Goal: Answer question/provide support: Answer question/provide support

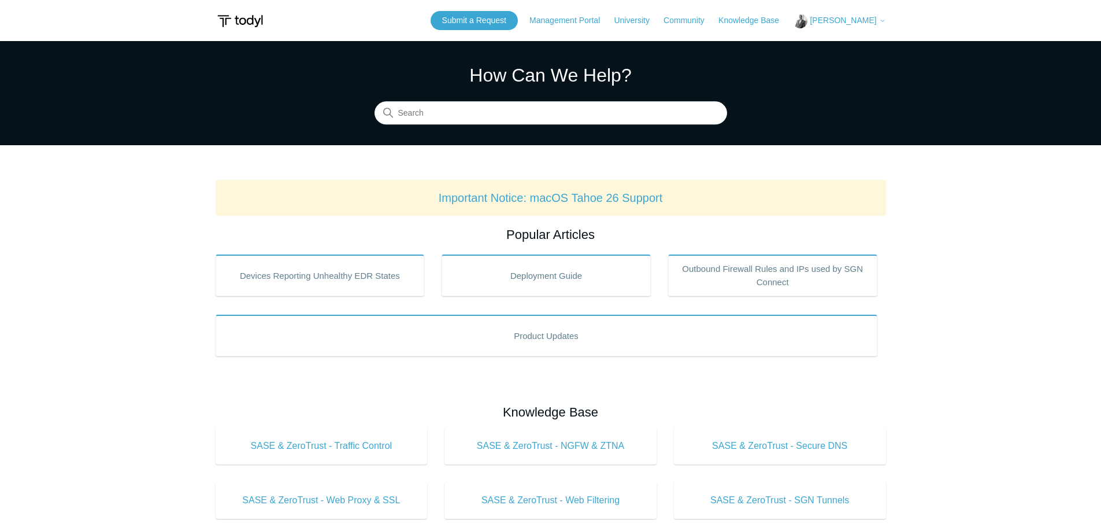
click at [857, 14] on button "[PERSON_NAME]" at bounding box center [839, 21] width 92 height 14
click at [848, 44] on link "My Support Requests" at bounding box center [850, 45] width 113 height 20
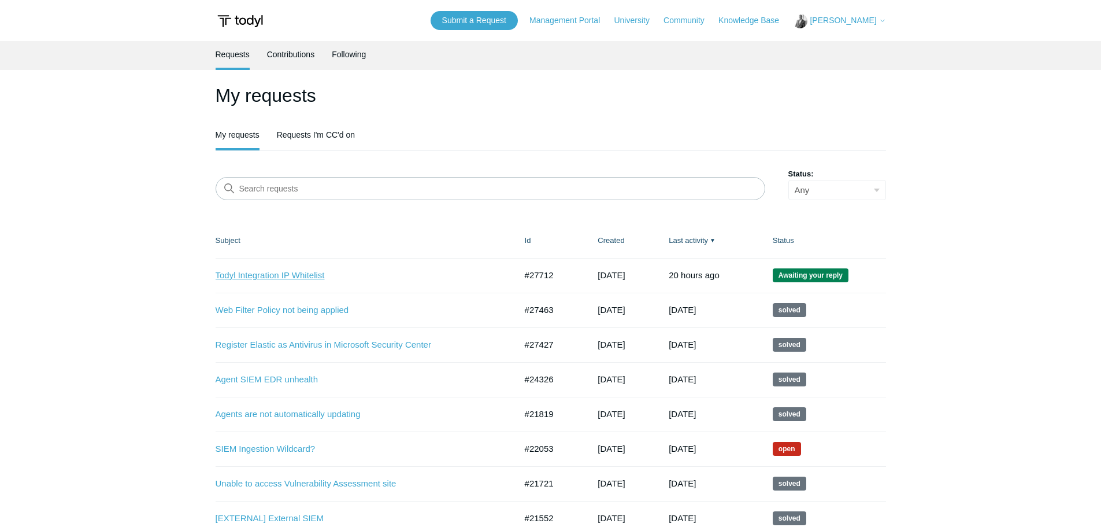
click at [260, 274] on link "Todyl Integration IP Whitelist" at bounding box center [357, 275] width 283 height 13
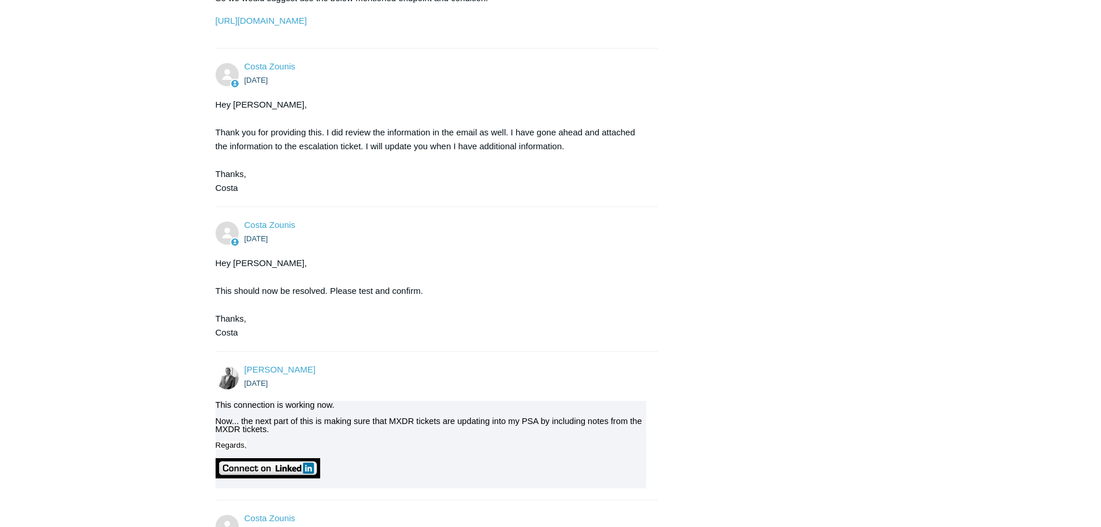
scroll to position [4452, 0]
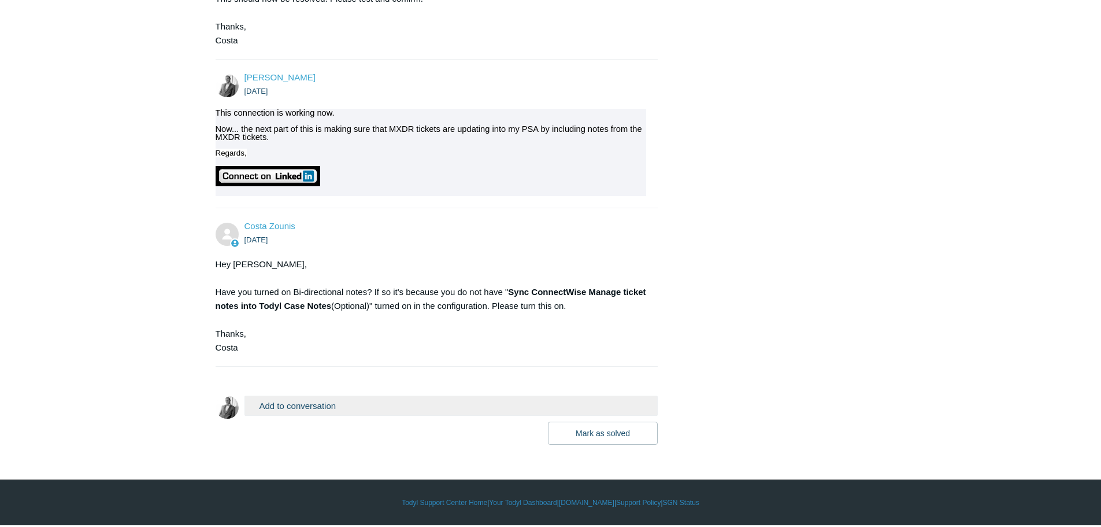
click at [298, 416] on button "Add to conversation" at bounding box center [452, 405] width 414 height 20
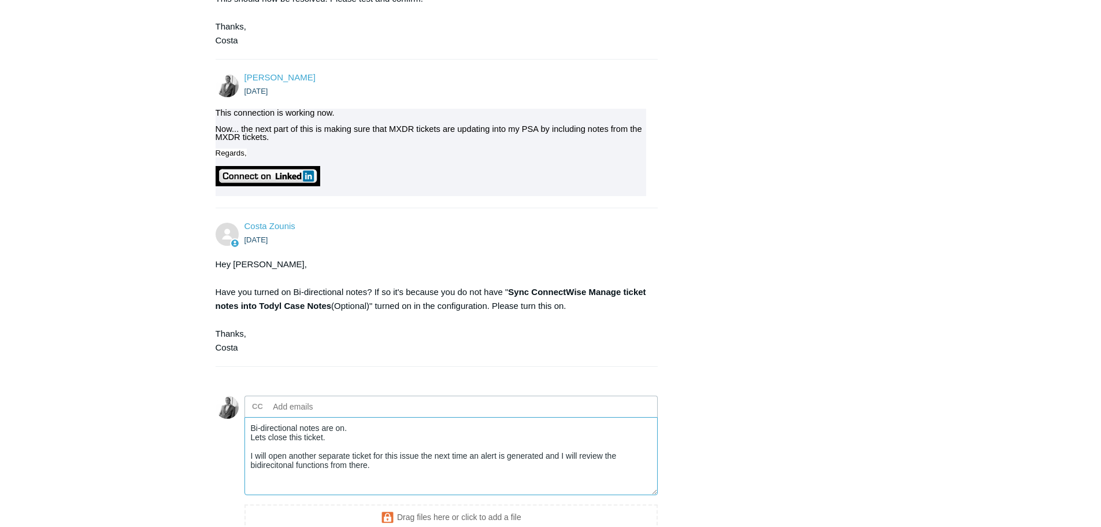
click at [279, 495] on textarea "Bi-directional notes are on. Lets close this ticket. I will open another separa…" at bounding box center [452, 456] width 414 height 78
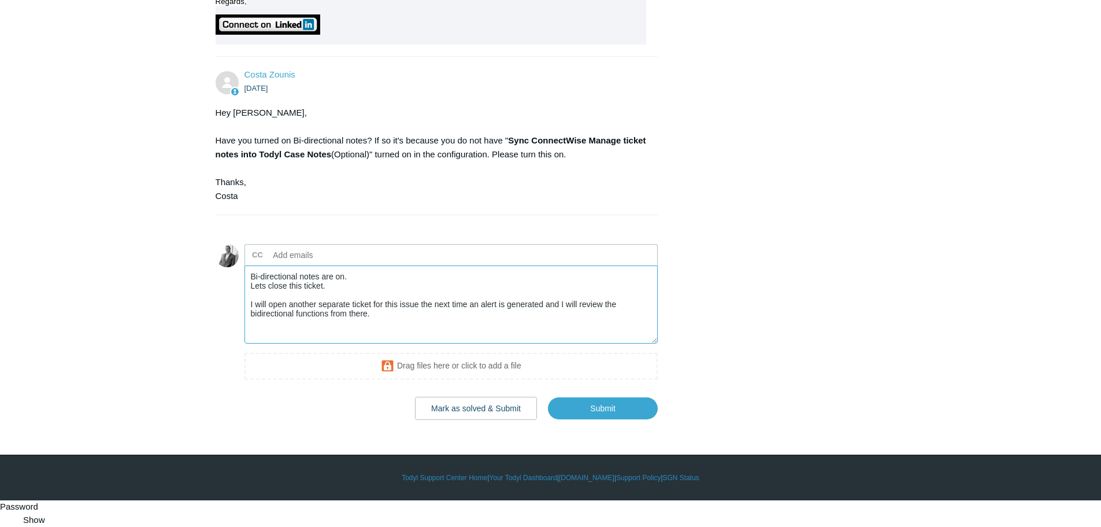
scroll to position [4607, 0]
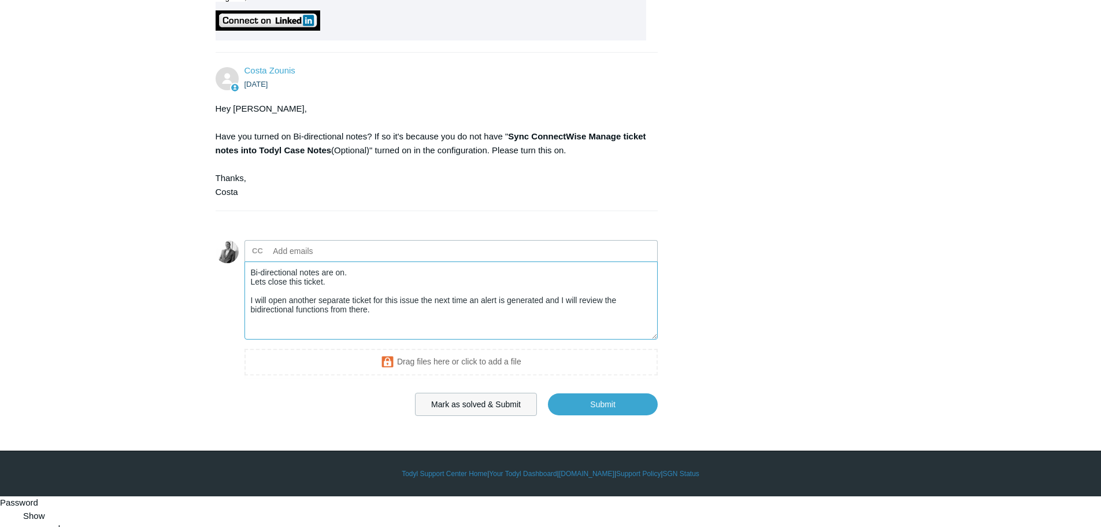
type textarea "Bi-directional notes are on. Lets close this ticket. I will open another separa…"
click at [448, 416] on button "Mark as solved & Submit" at bounding box center [476, 404] width 122 height 23
